Goal: Transaction & Acquisition: Purchase product/service

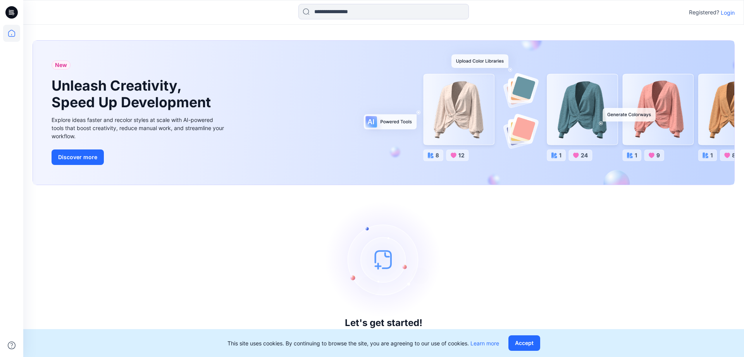
click at [733, 12] on p "Login" at bounding box center [728, 13] width 14 height 8
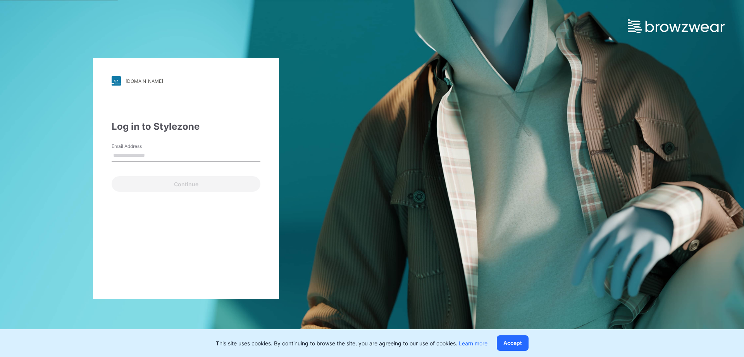
type input "**********"
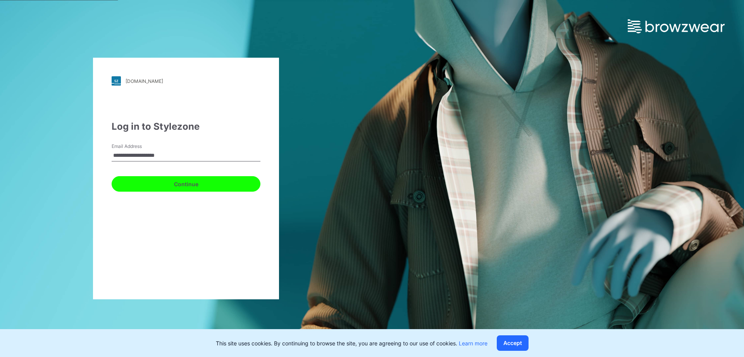
click at [145, 182] on button "Continue" at bounding box center [186, 184] width 149 height 16
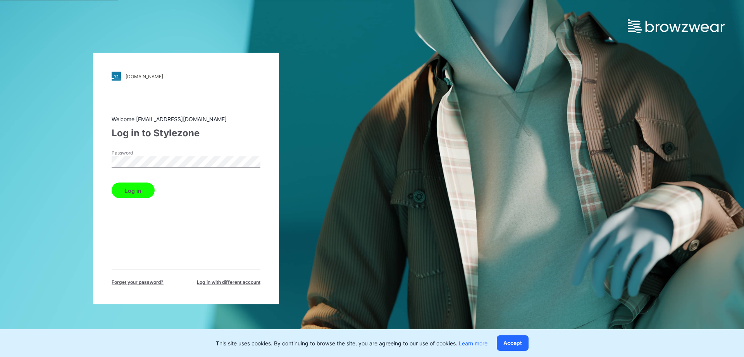
click at [143, 191] on button "Log in" at bounding box center [133, 191] width 43 height 16
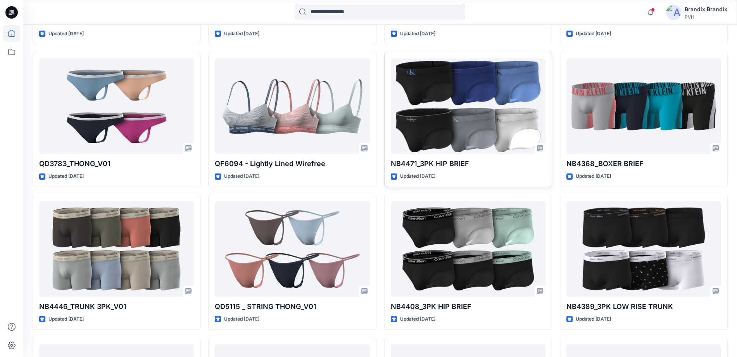
scroll to position [6355, 0]
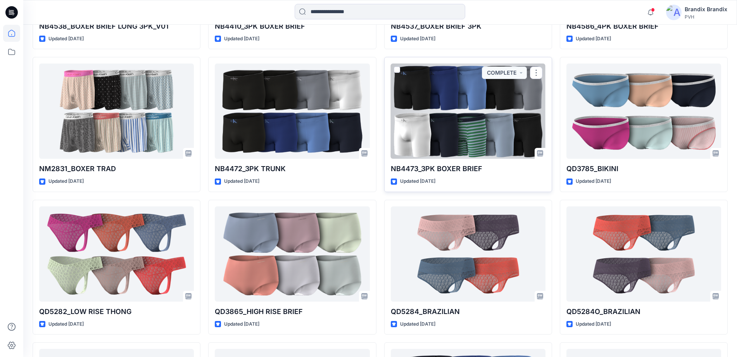
click at [466, 148] on div at bounding box center [468, 111] width 155 height 95
